Goal: Communication & Community: Ask a question

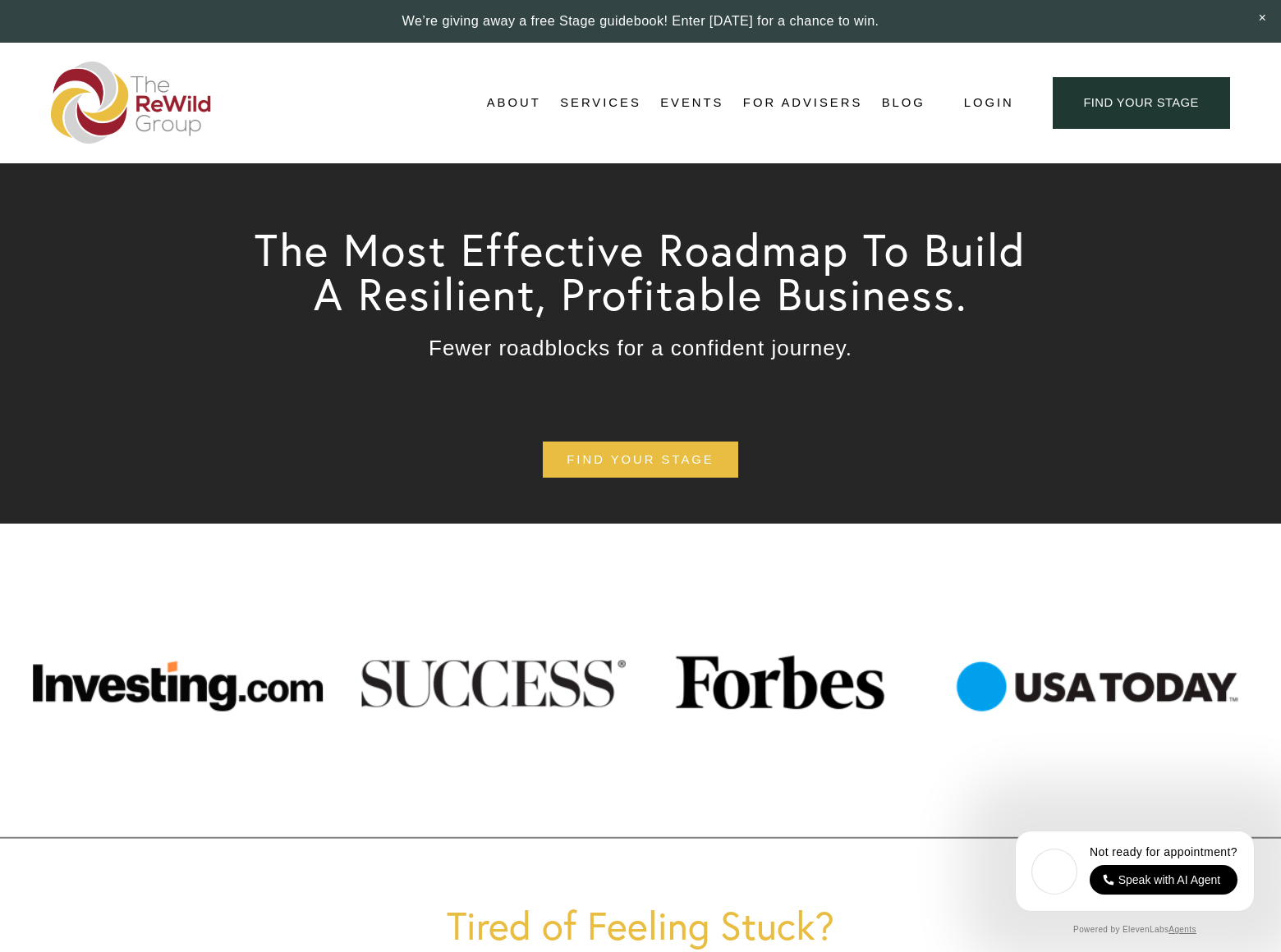
scroll to position [7094, 0]
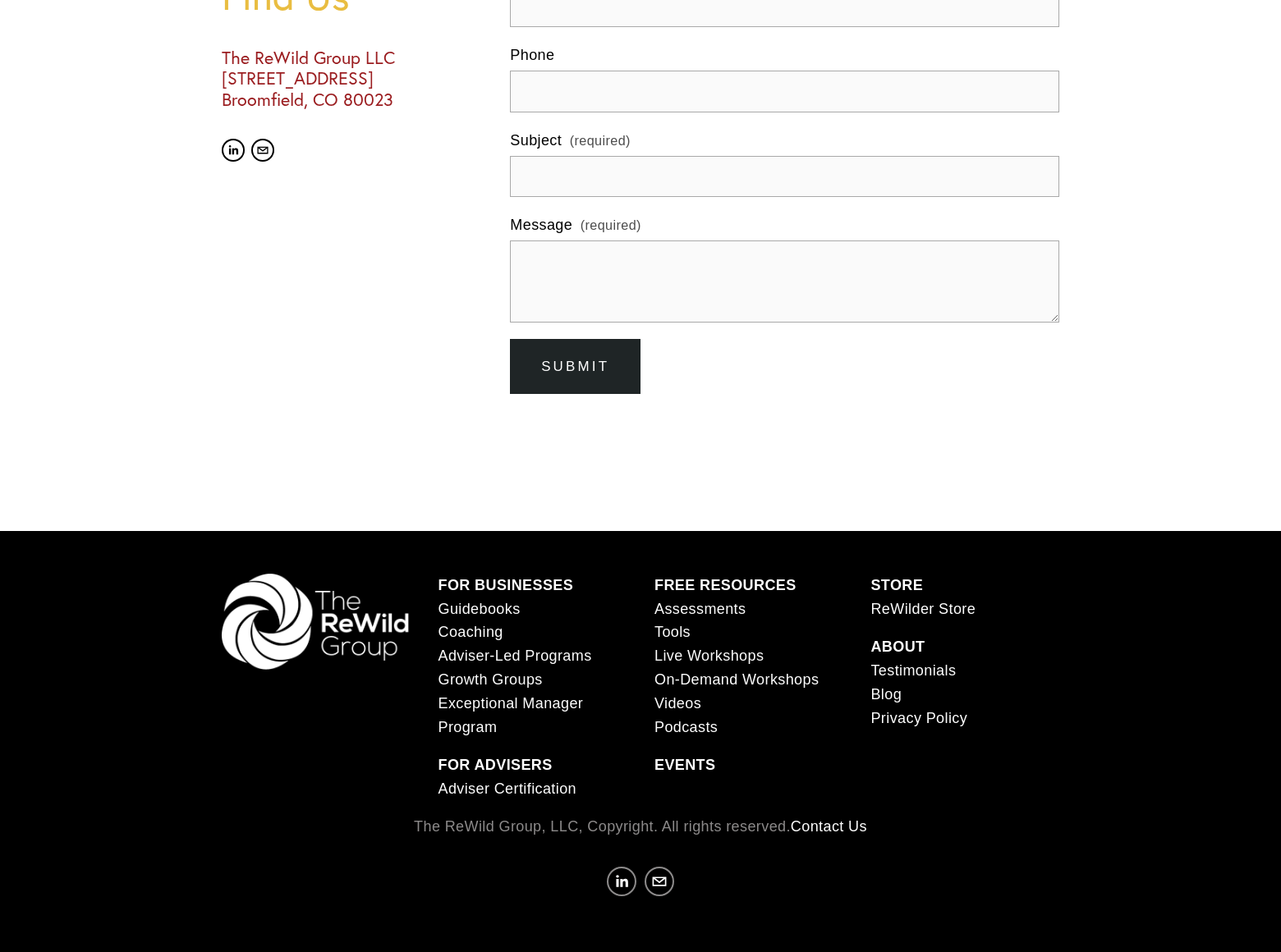
scroll to position [468, 0]
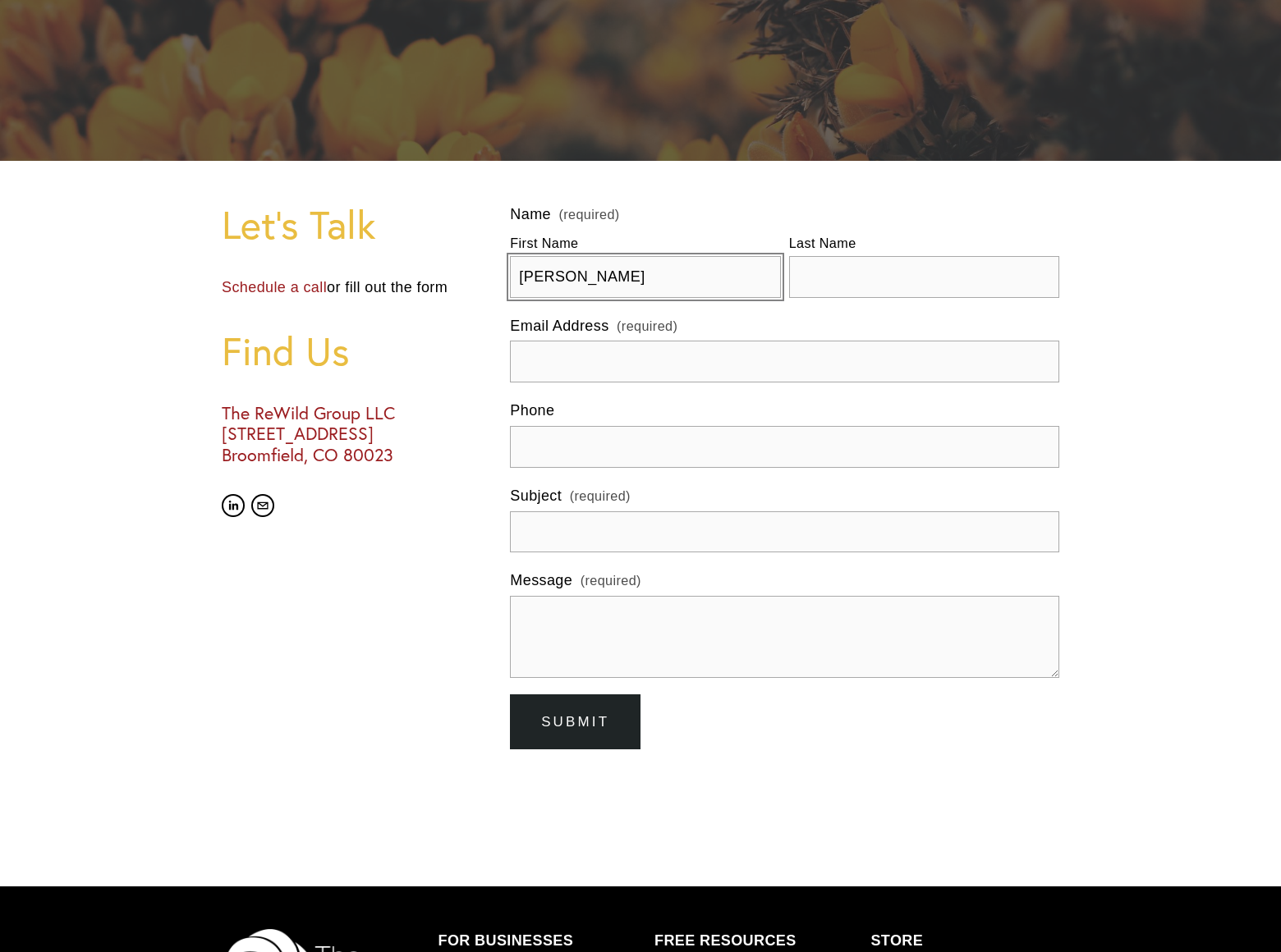
type input "[PERSON_NAME]"
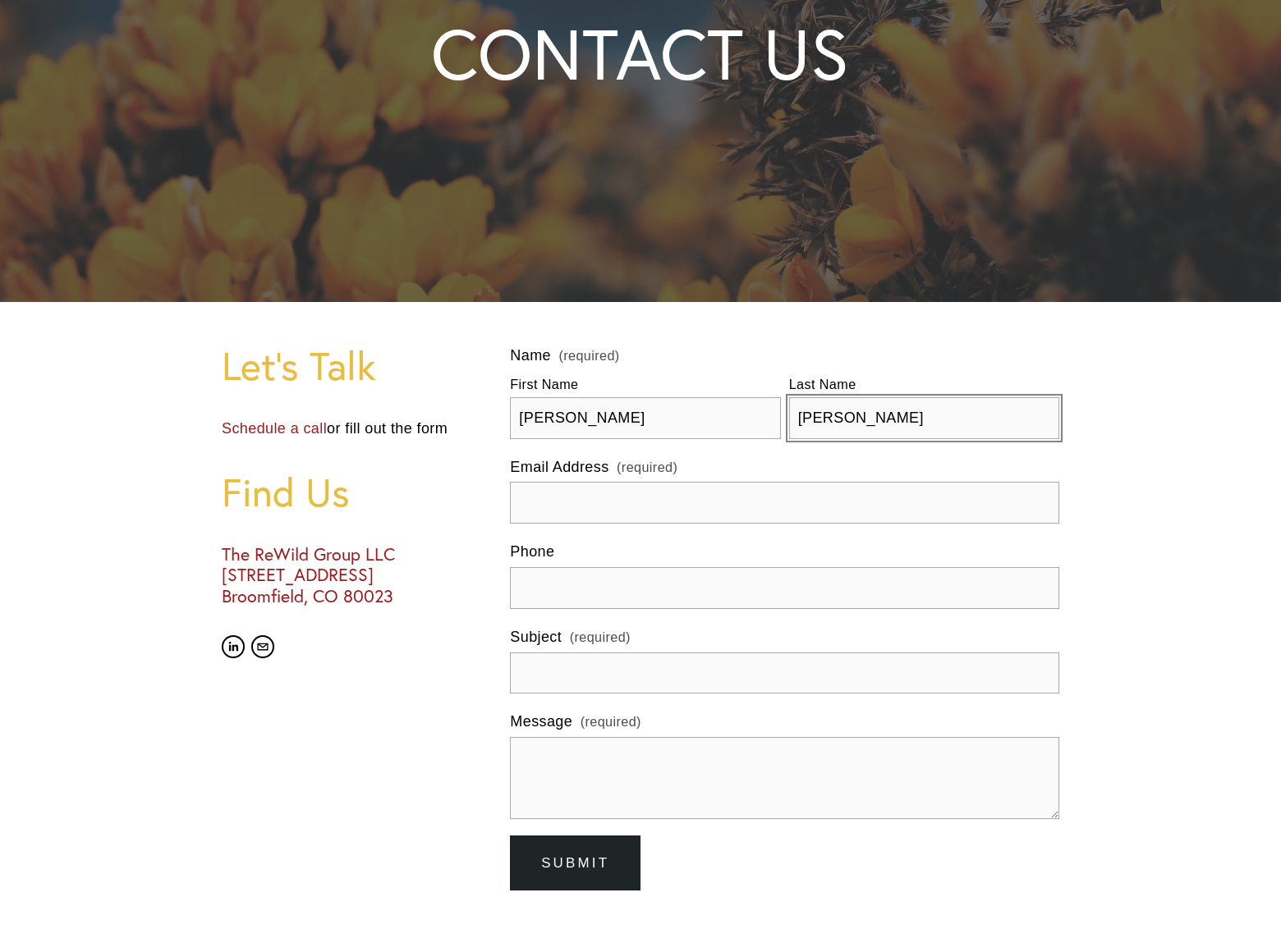
type input "[PERSON_NAME]"
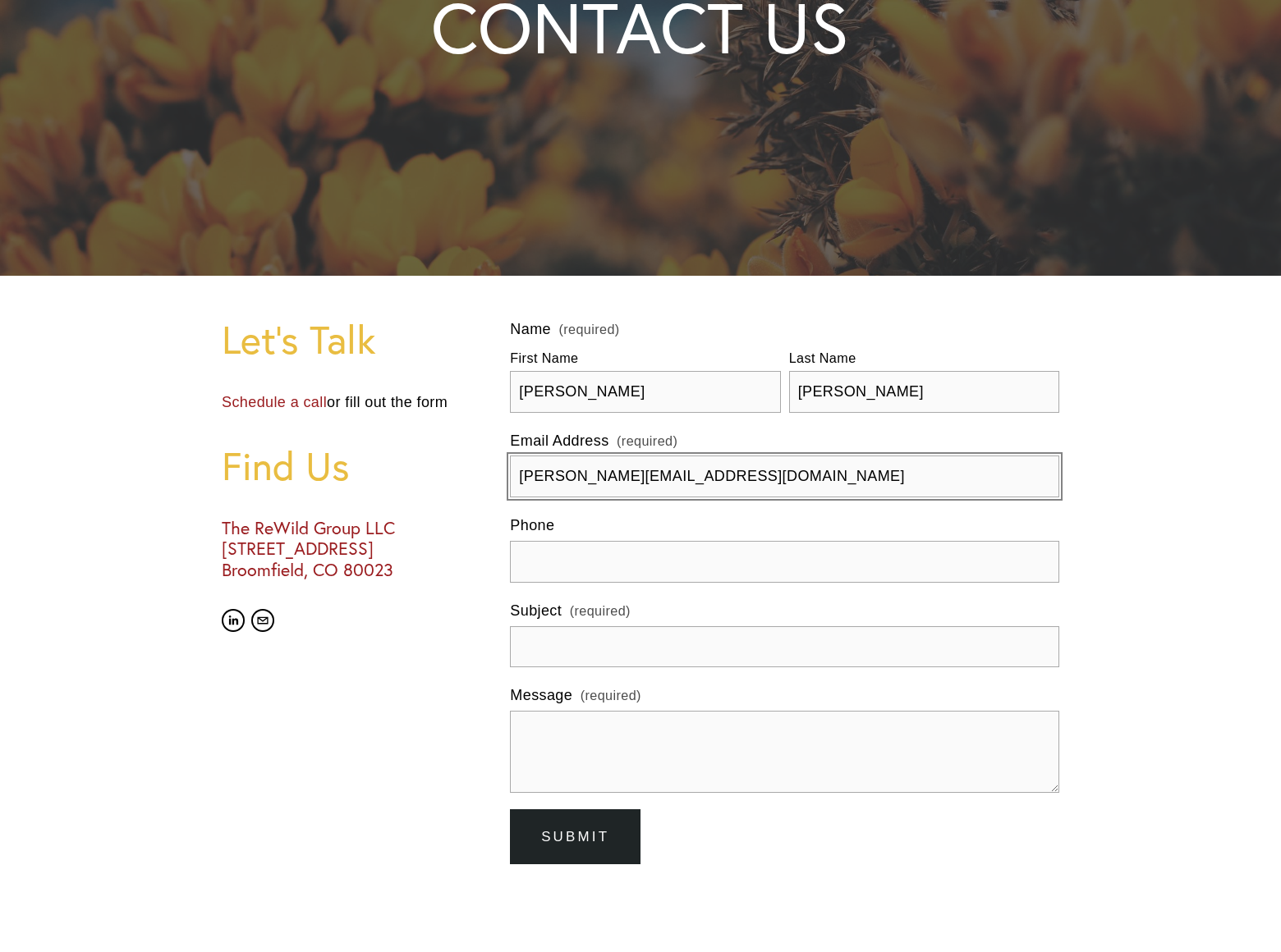
type input "[PERSON_NAME][EMAIL_ADDRESS][DOMAIN_NAME]"
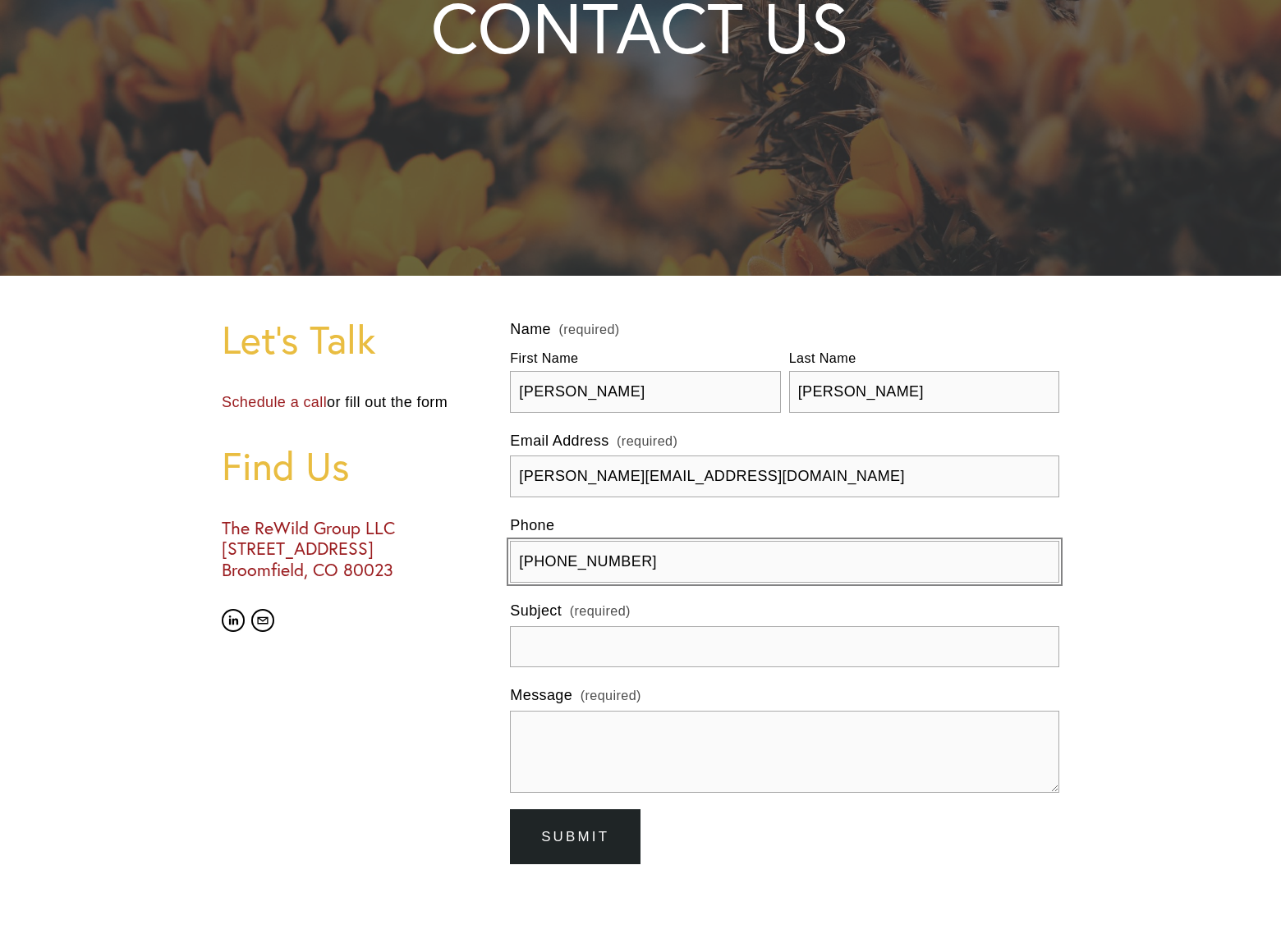
type input "[PHONE_NUMBER]"
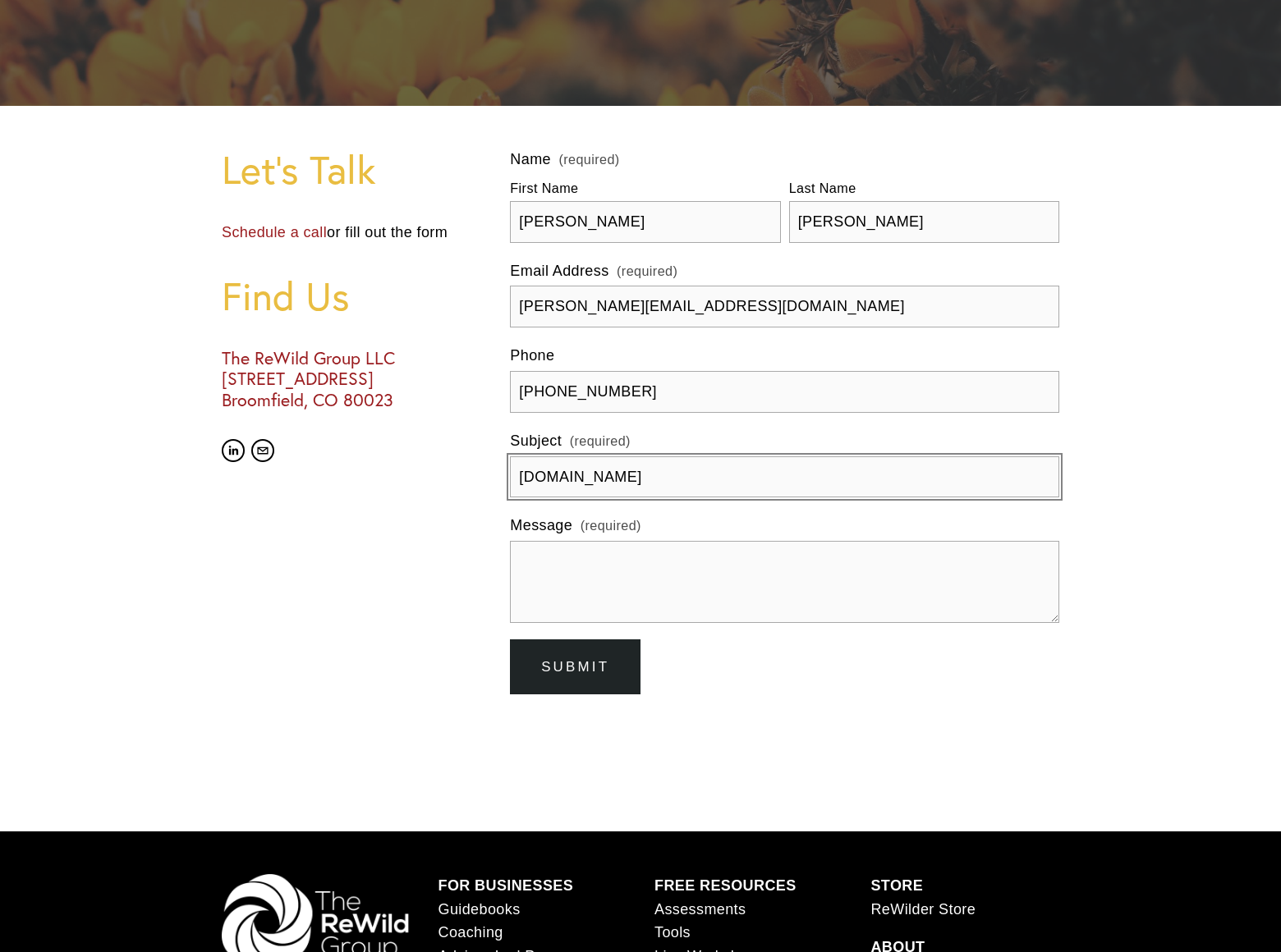
type input "[DOMAIN_NAME]"
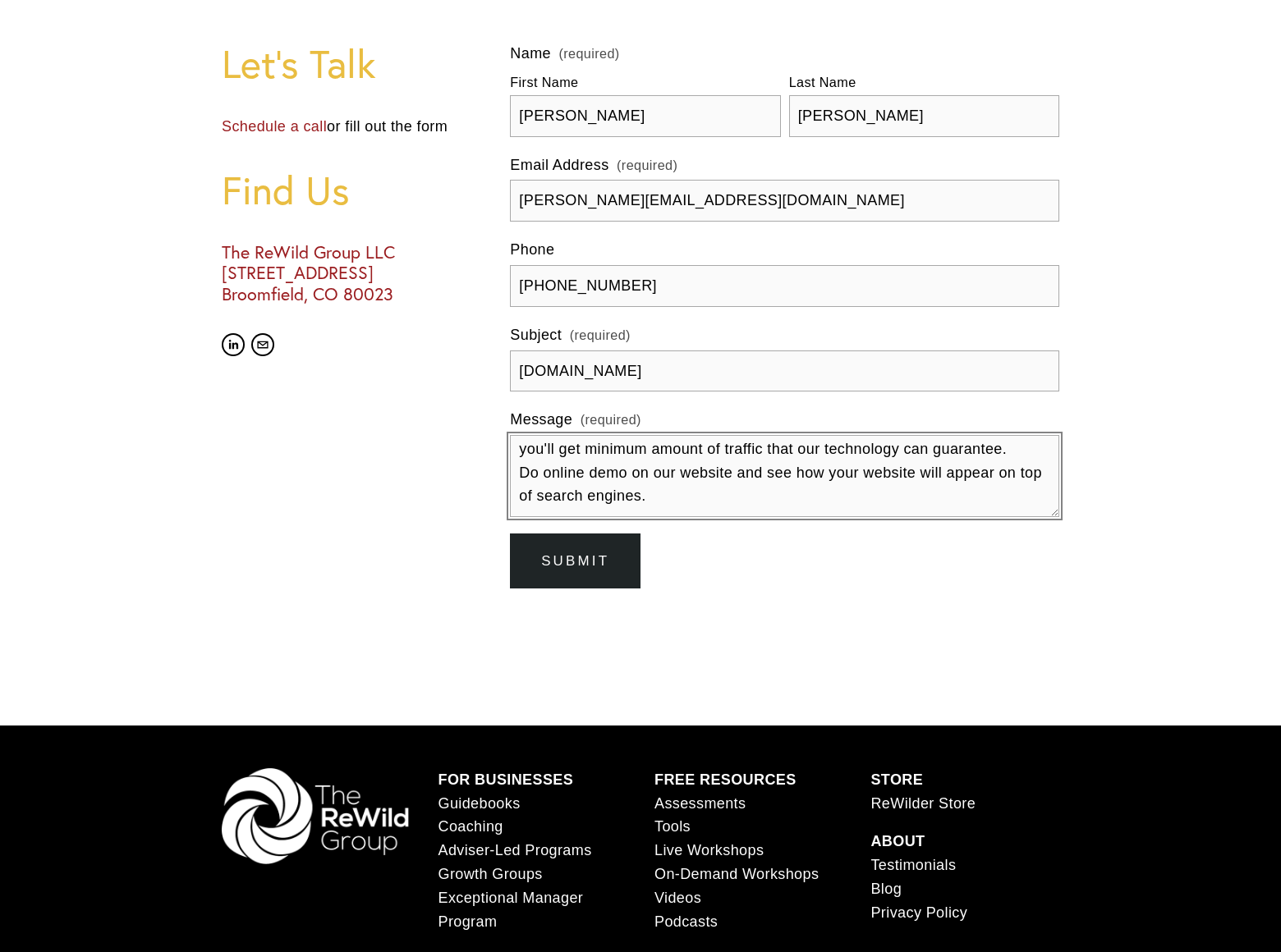
scroll to position [89, 0]
type textarea "We can place your website on top position in search engines without PPC. Just f…"
click at [576, 561] on span "Submit" at bounding box center [575, 561] width 68 height 16
